Goal: Task Accomplishment & Management: Manage account settings

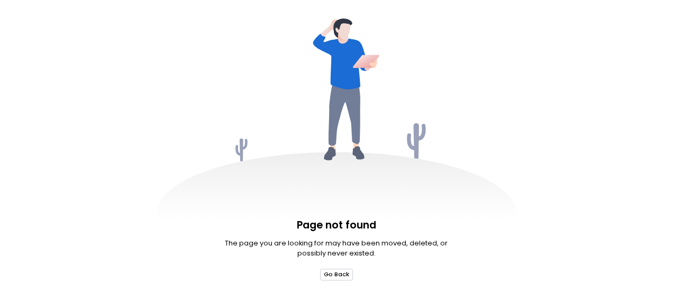
click at [335, 279] on button "Go Back" at bounding box center [336, 274] width 33 height 12
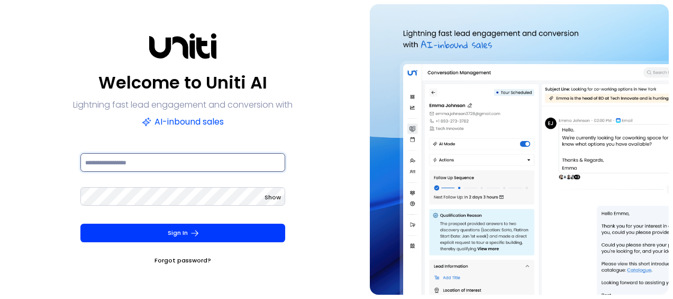
type input "**********"
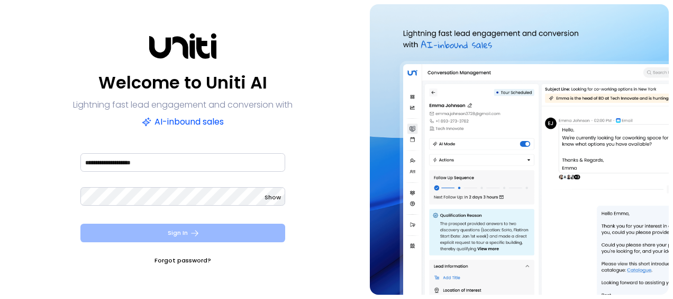
click at [174, 235] on button "Sign In" at bounding box center [182, 232] width 205 height 19
